Goal: Find specific page/section: Find specific page/section

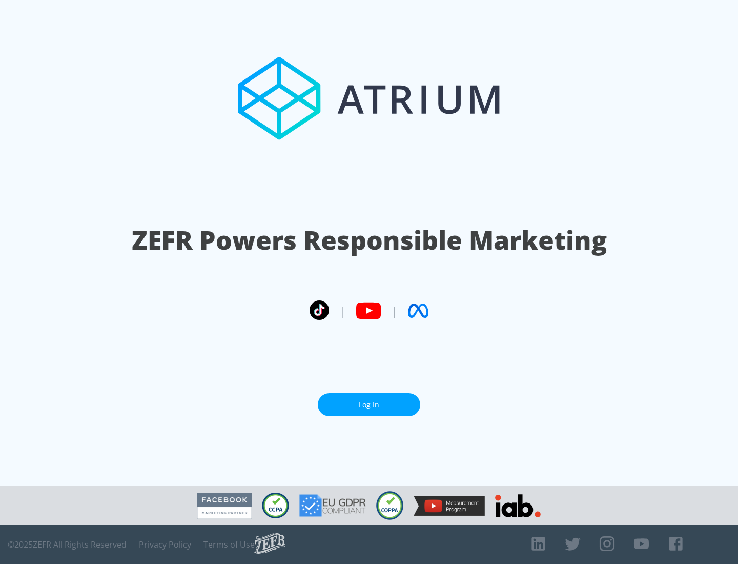
click at [369, 400] on link "Log In" at bounding box center [369, 404] width 103 height 23
